Goal: Find specific page/section: Locate item on page

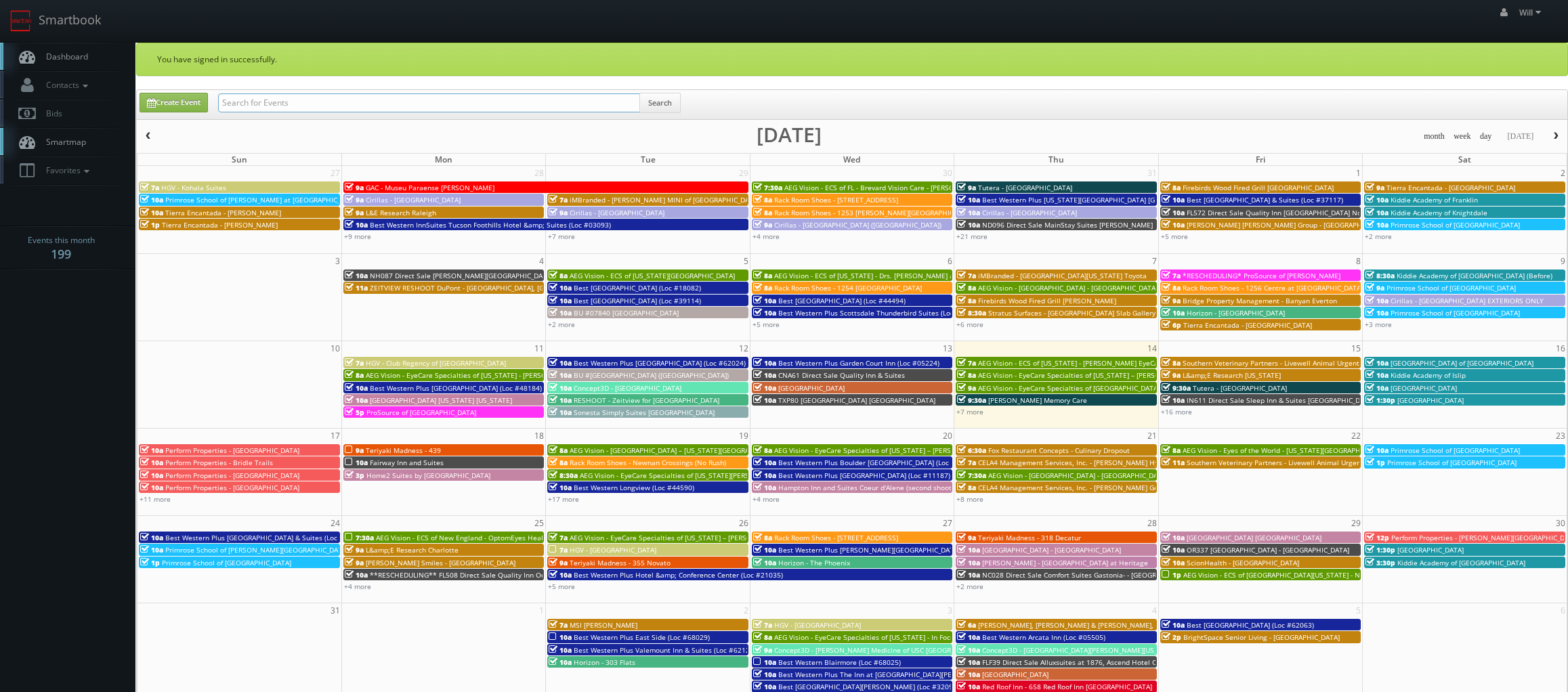
click at [402, 107] on input "text" at bounding box center [429, 103] width 422 height 19
paste input "(07-28-25) Best Western Plus Kelly Inn & Suites (Loc #35036) - 18 Rooms"
drag, startPoint x: 202, startPoint y: 92, endPoint x: -271, endPoint y: -4, distance: 482.6
click at [0, 0] on html "Smartbook Toggle Side Navigation Toggle Top Navigation Will Will Profile Logout…" at bounding box center [784, 487] width 1568 height 974
drag, startPoint x: 412, startPoint y: 99, endPoint x: 1176, endPoint y: 178, distance: 768.1
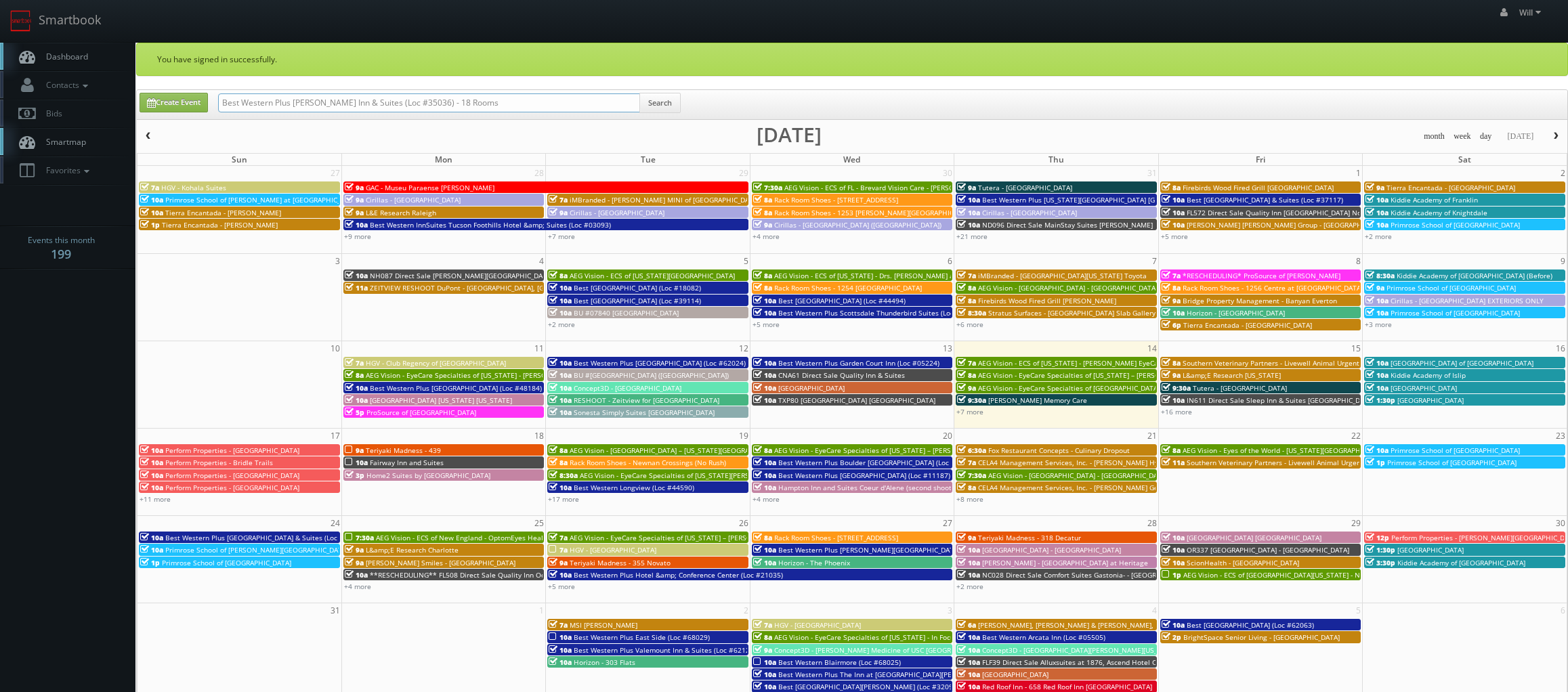
click at [1126, 187] on div "Create Event Best Western Plus Kelly Inn & Suites (Loc #35036) - 18 Rooms Searc…" at bounding box center [852, 391] width 1432 height 605
type input "Best Western Plus Kelly Inn & Suites (Loc #35036)"
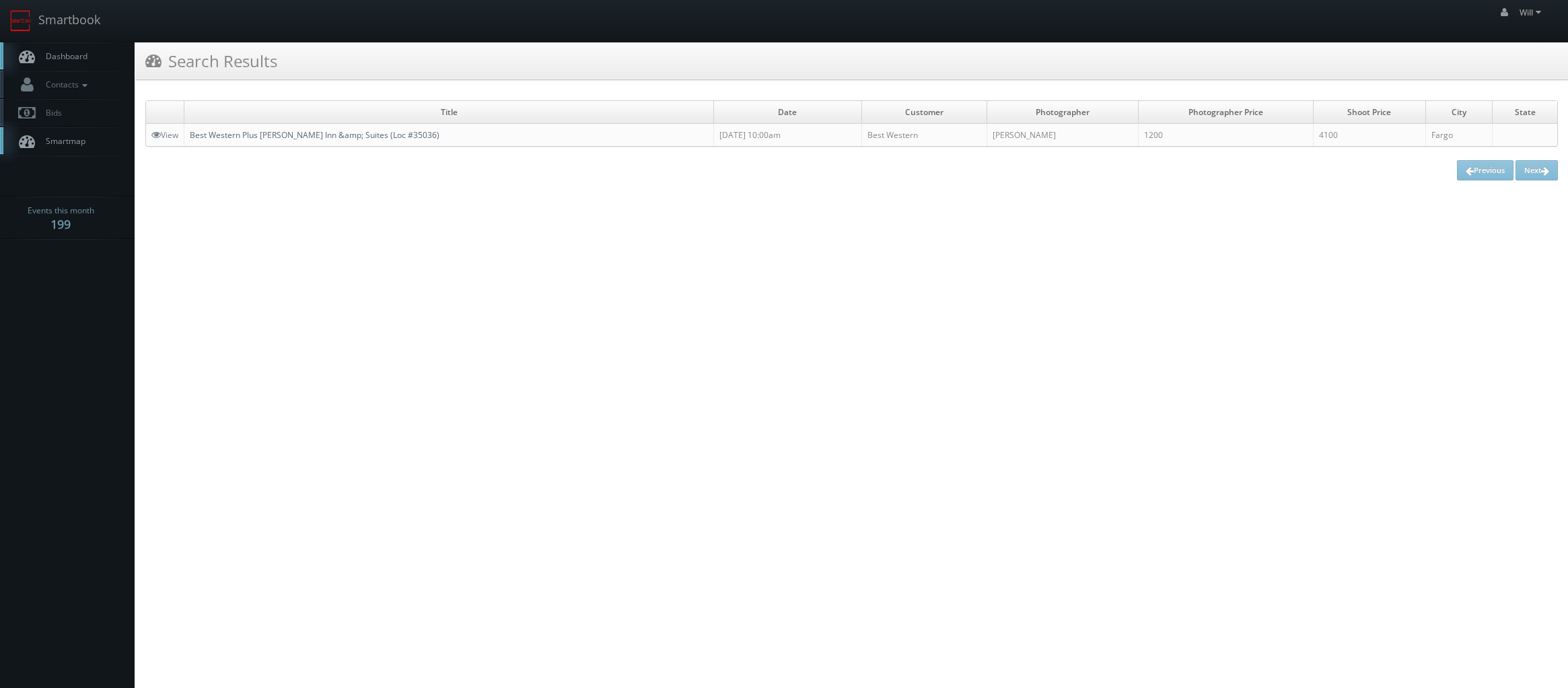
click at [334, 137] on link "Best Western Plus [PERSON_NAME] Inn &amp; Suites (Loc #35036)" at bounding box center [315, 134] width 250 height 11
